Goal: Task Accomplishment & Management: Complete application form

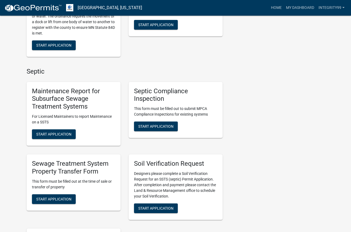
scroll to position [188, 0]
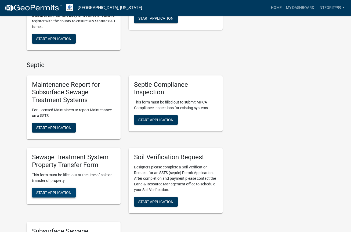
click at [44, 189] on button "Start Application" at bounding box center [54, 192] width 44 height 10
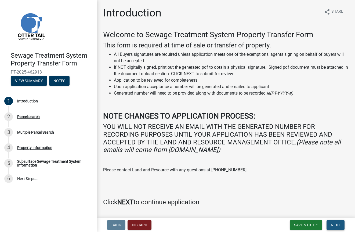
click at [340, 222] on span "Next" at bounding box center [335, 224] width 9 height 4
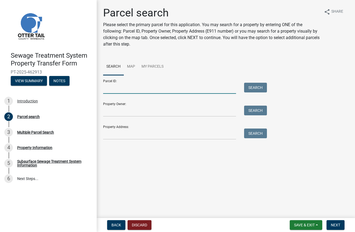
click at [117, 88] on input "Parcel ID:" at bounding box center [169, 88] width 133 height 11
type input "75000990333000"
click at [261, 87] on button "Search" at bounding box center [255, 88] width 23 height 10
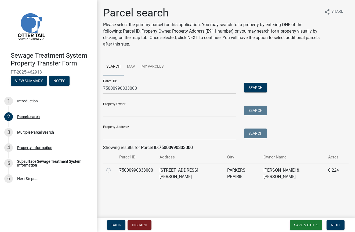
click at [113, 167] on label at bounding box center [113, 167] width 0 height 0
click at [113, 170] on input "radio" at bounding box center [114, 168] width 3 height 3
radio input "true"
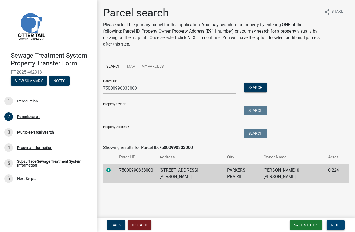
click at [332, 223] on span "Next" at bounding box center [335, 224] width 9 height 4
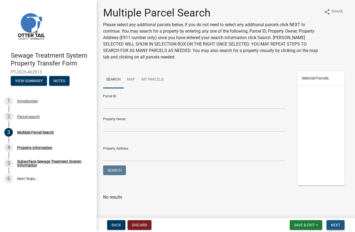
click at [331, 223] on button "Next" at bounding box center [336, 225] width 18 height 10
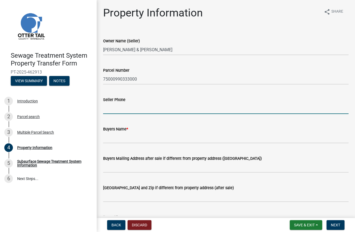
click at [113, 111] on input "Seller Phone" at bounding box center [226, 108] width 246 height 11
type input "[PHONE_NUMBER]"
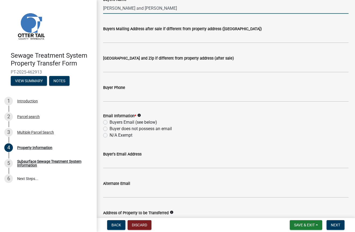
scroll to position [134, 0]
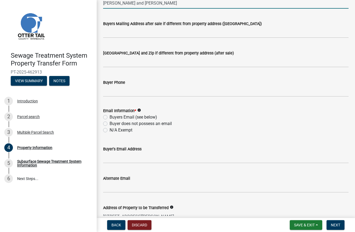
type input "[PERSON_NAME] and [PERSON_NAME]"
click at [110, 117] on label "Buyers Email (see below)" at bounding box center [134, 117] width 48 height 6
click at [110, 117] on input "Buyers Email (see below)" at bounding box center [111, 115] width 3 height 3
radio input "true"
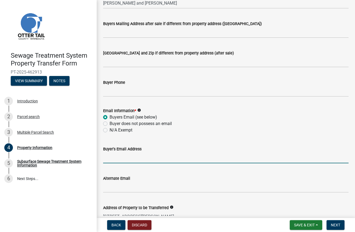
click at [115, 158] on input "Buyer's Email Address" at bounding box center [226, 157] width 246 height 11
type input "[EMAIL_ADDRESS][DOMAIN_NAME]"
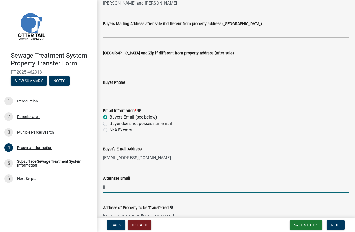
type input "[PERSON_NAME][EMAIL_ADDRESS][DOMAIN_NAME]"
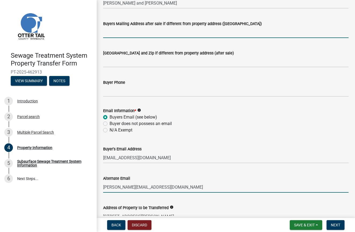
type input "[STREET_ADDRESS]"
drag, startPoint x: 168, startPoint y: 34, endPoint x: 99, endPoint y: 38, distance: 69.8
click at [99, 38] on div "Property Information share Share Owner Name (Seller) [PERSON_NAME] & [PERSON_NA…" at bounding box center [226, 95] width 259 height 447
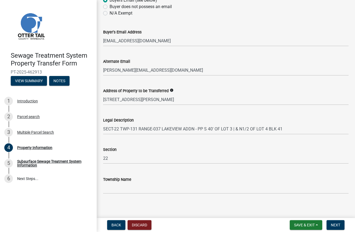
scroll to position [254, 0]
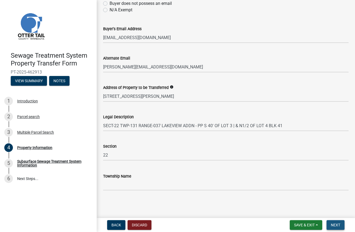
click at [334, 222] on span "Next" at bounding box center [335, 224] width 9 height 4
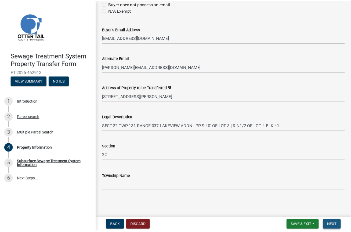
scroll to position [0, 0]
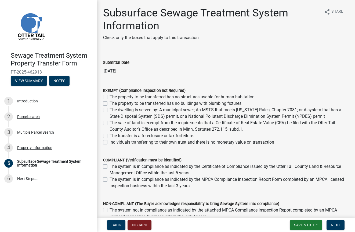
click at [110, 110] on label "The dwelling is served by: A municipal sewer; An MSTS that meets [US_STATE] Rul…" at bounding box center [229, 112] width 239 height 13
click at [110, 110] on input "The dwelling is served by: A municipal sewer; An MSTS that meets [US_STATE] Rul…" at bounding box center [111, 107] width 3 height 3
checkbox input "true"
checkbox input "false"
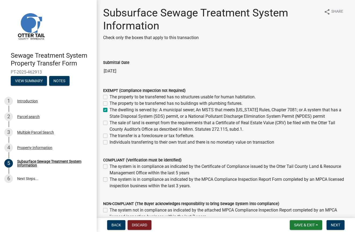
checkbox input "true"
checkbox input "false"
click at [336, 224] on span "Next" at bounding box center [335, 224] width 9 height 4
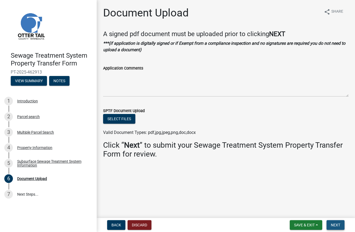
click at [332, 225] on span "Next" at bounding box center [335, 224] width 9 height 4
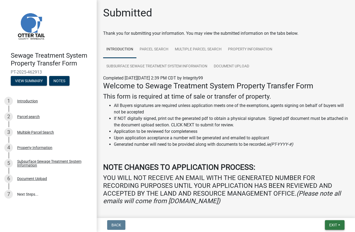
click at [332, 225] on span "Exit" at bounding box center [334, 224] width 8 height 4
click at [315, 209] on button "Save & Exit" at bounding box center [323, 210] width 43 height 13
